Goal: Book appointment/travel/reservation

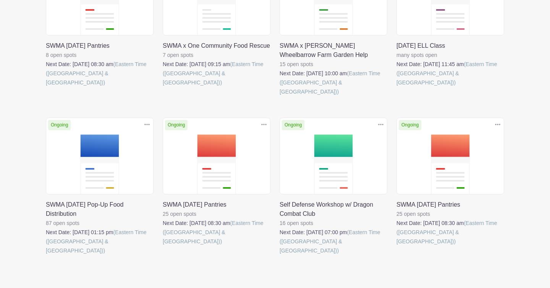
scroll to position [256, 0]
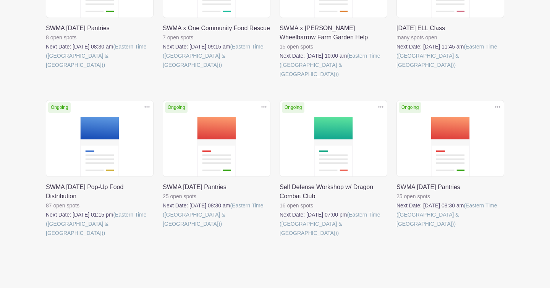
click at [396, 228] on link at bounding box center [396, 228] width 0 height 0
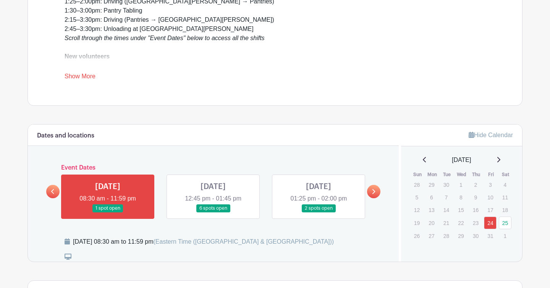
scroll to position [341, 0]
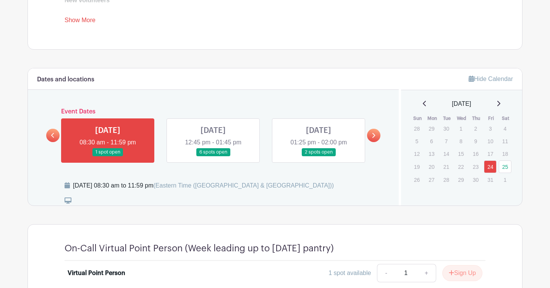
click at [213, 156] on link at bounding box center [213, 156] width 0 height 0
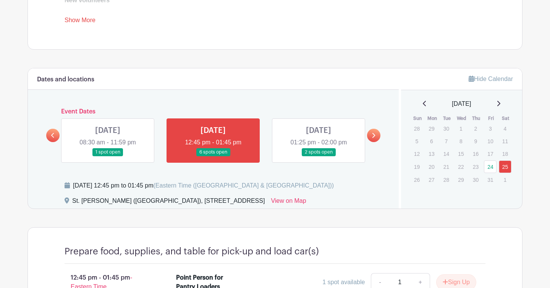
click at [55, 134] on link at bounding box center [52, 135] width 13 height 13
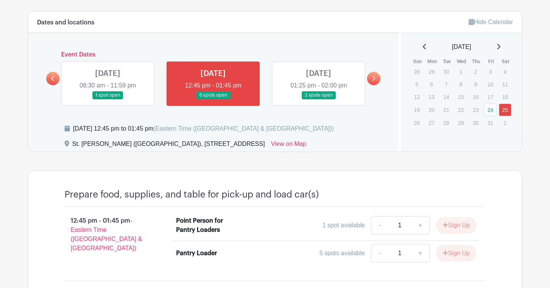
scroll to position [327, 0]
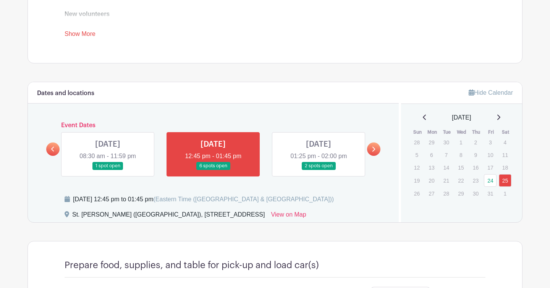
click at [55, 150] on link at bounding box center [52, 148] width 13 height 13
click at [56, 151] on link at bounding box center [52, 148] width 13 height 13
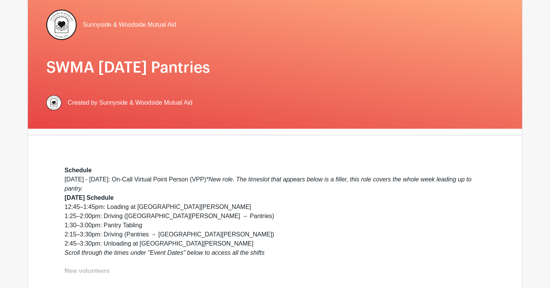
scroll to position [48, 0]
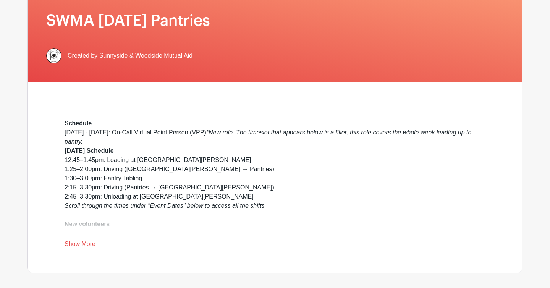
scroll to position [90, 0]
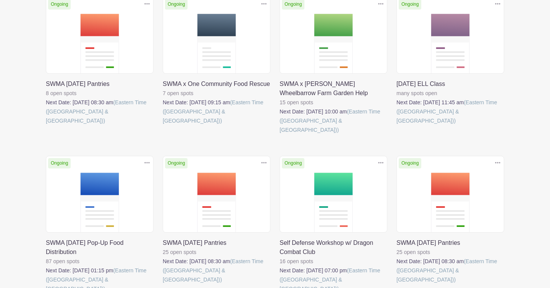
scroll to position [152, 0]
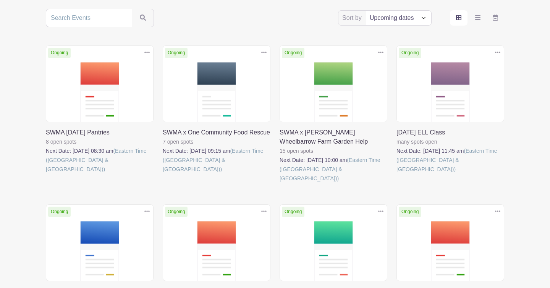
click at [46, 174] on link at bounding box center [46, 174] width 0 height 0
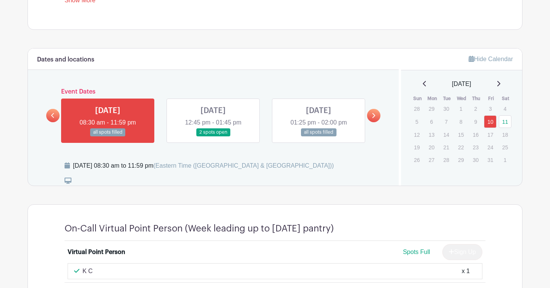
scroll to position [363, 0]
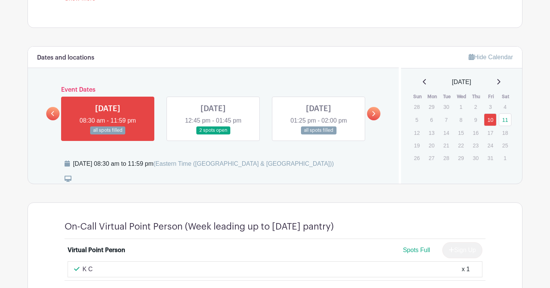
click at [213, 134] on link at bounding box center [213, 134] width 0 height 0
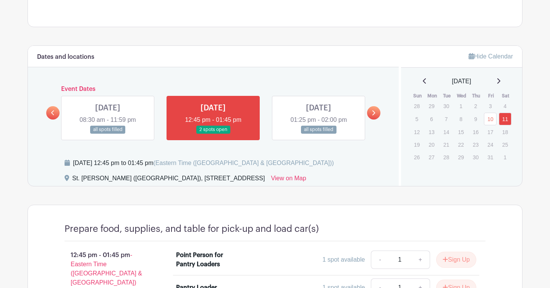
scroll to position [344, 0]
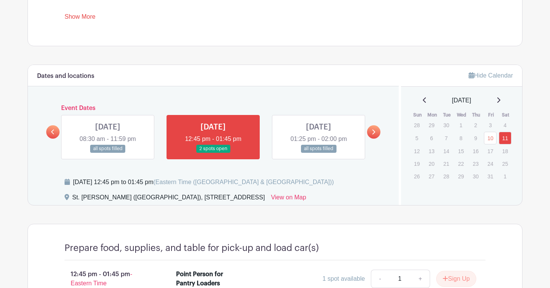
click at [318, 153] on link at bounding box center [318, 153] width 0 height 0
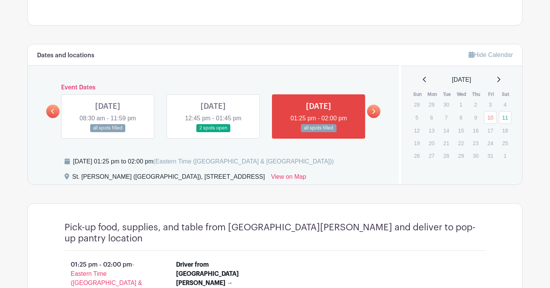
scroll to position [357, 0]
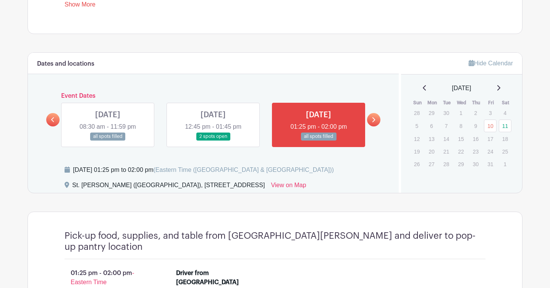
click at [370, 121] on link at bounding box center [373, 119] width 13 height 13
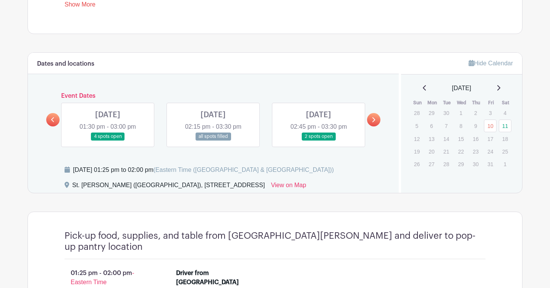
click at [318, 141] on link at bounding box center [318, 141] width 0 height 0
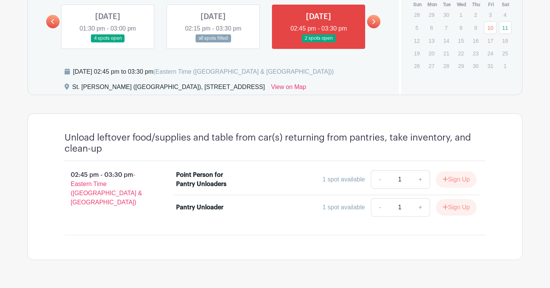
scroll to position [419, 0]
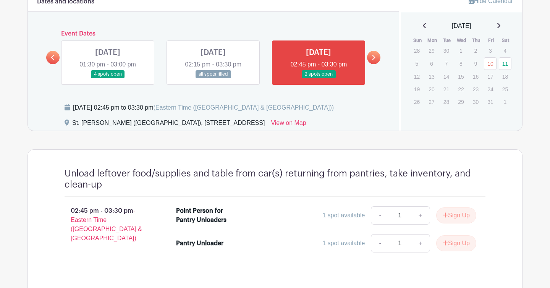
click at [373, 59] on icon at bounding box center [373, 57] width 3 height 5
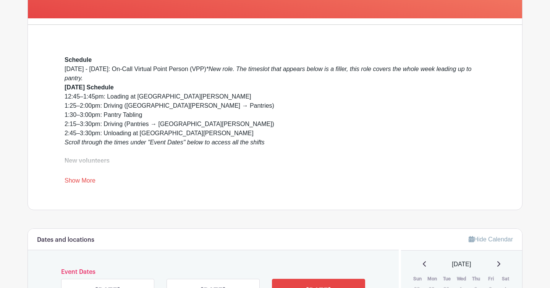
scroll to position [260, 0]
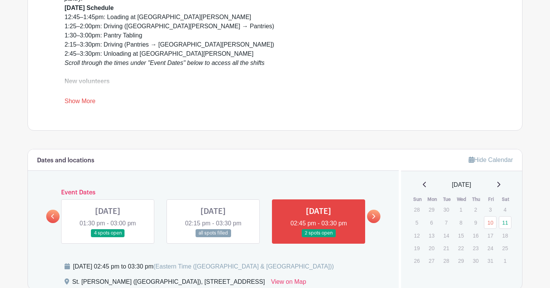
click at [108, 237] on link at bounding box center [108, 237] width 0 height 0
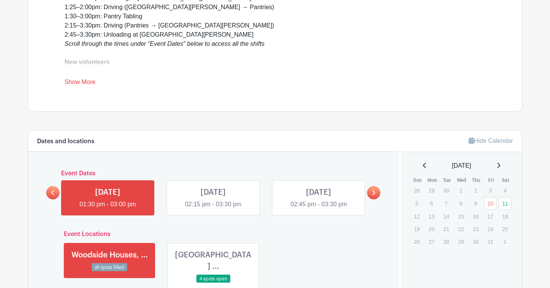
scroll to position [367, 0]
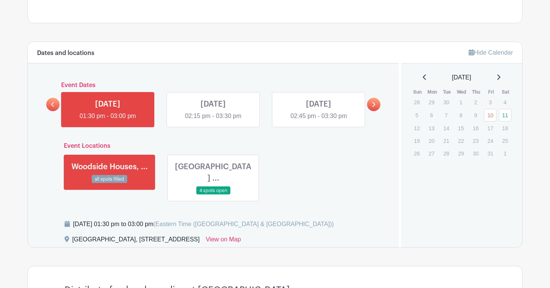
click at [213, 195] on link at bounding box center [213, 195] width 0 height 0
